Goal: Transaction & Acquisition: Purchase product/service

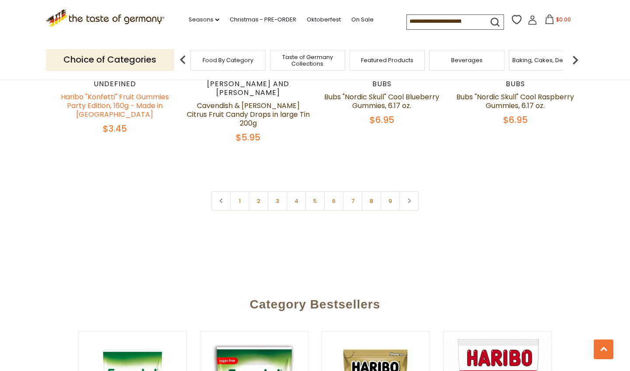
scroll to position [2150, 0]
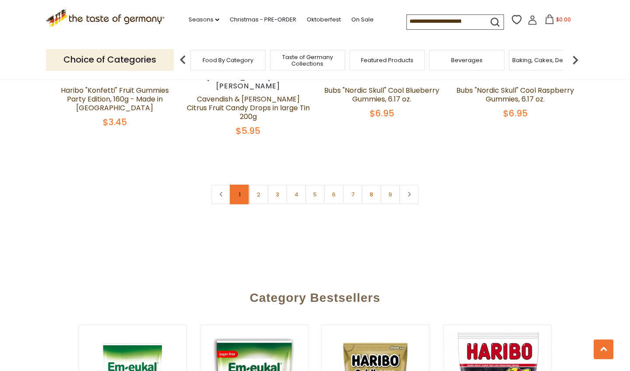
click at [238, 185] on link "1" at bounding box center [240, 195] width 20 height 20
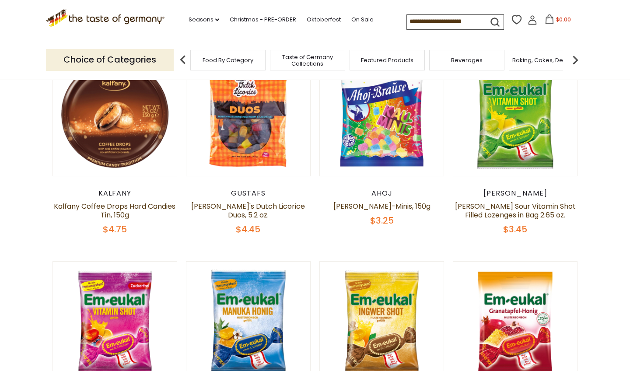
scroll to position [291, 0]
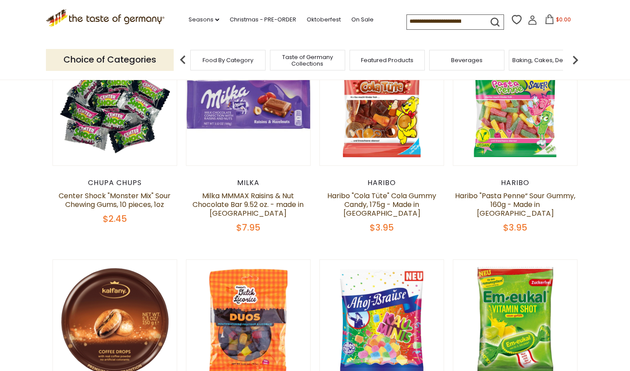
click at [234, 63] on div "Food By Category" at bounding box center [227, 60] width 75 height 21
click at [577, 58] on img at bounding box center [574, 59] width 17 height 17
click at [475, 57] on span "Candy" at bounding box center [473, 60] width 19 height 7
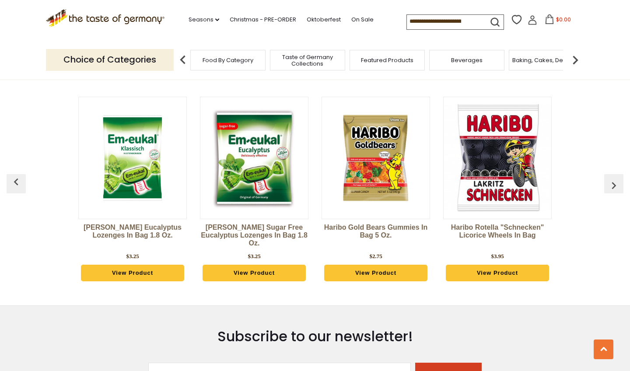
scroll to position [2378, 0]
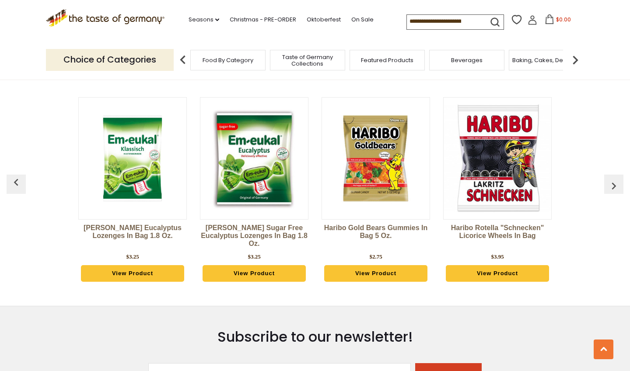
click at [611, 179] on img "button" at bounding box center [614, 186] width 14 height 14
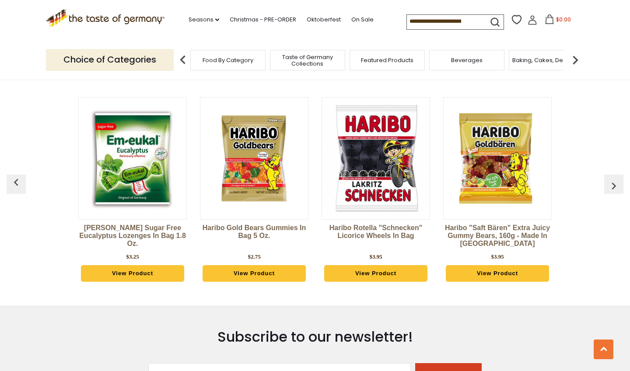
click at [611, 179] on img "button" at bounding box center [614, 186] width 14 height 14
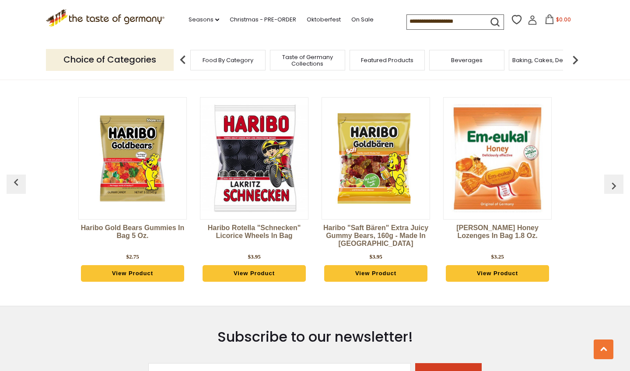
click at [611, 179] on img "button" at bounding box center [614, 186] width 14 height 14
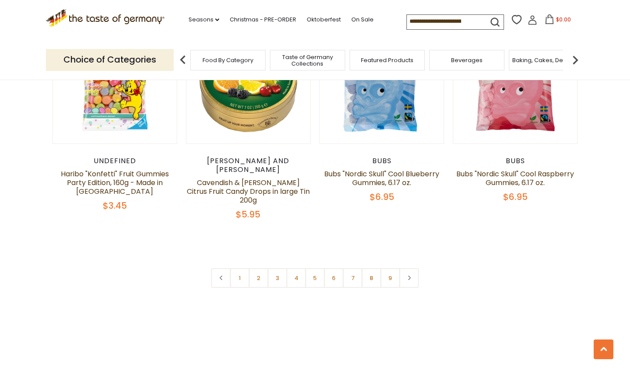
scroll to position [2082, 0]
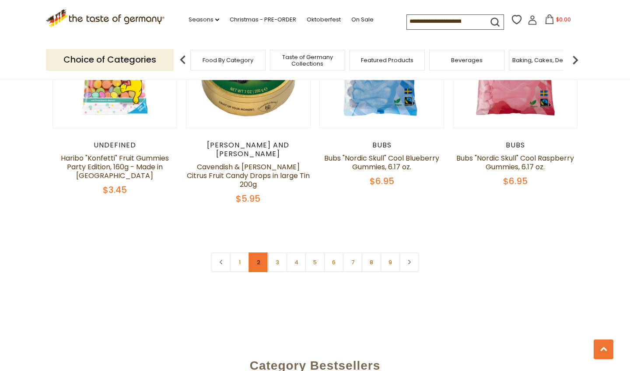
click at [258, 252] on link "2" at bounding box center [259, 262] width 20 height 20
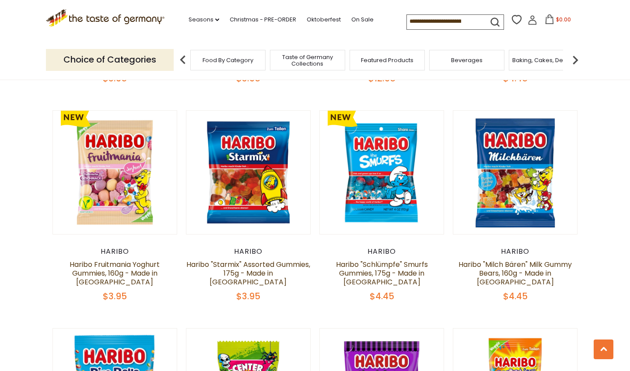
scroll to position [315, 0]
